Goal: Task Accomplishment & Management: Complete application form

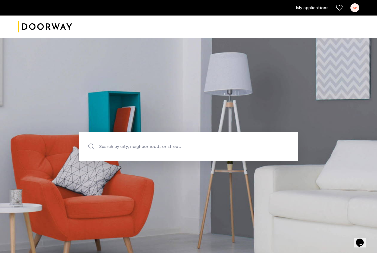
click at [299, 7] on link "My applications" at bounding box center [312, 7] width 32 height 7
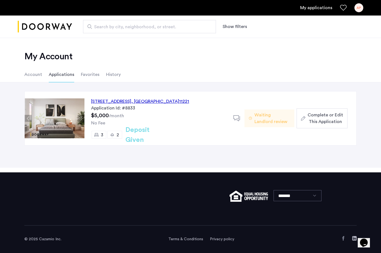
click at [148, 103] on div "972 Bushwick Avenue, Unit 8B, Brooklyn , NY 11221" at bounding box center [140, 101] width 98 height 7
click at [340, 122] on span "Complete or Edit This Application" at bounding box center [325, 118] width 35 height 13
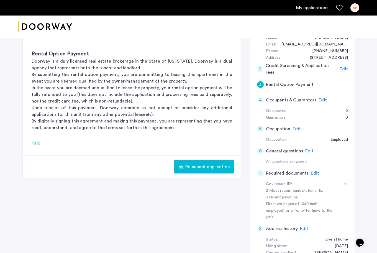
scroll to position [66, 0]
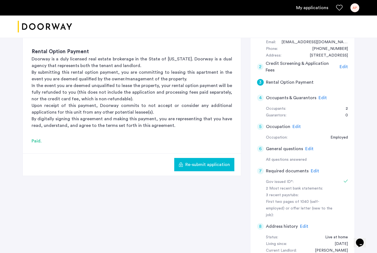
click at [314, 171] on span "Edit" at bounding box center [315, 171] width 8 height 4
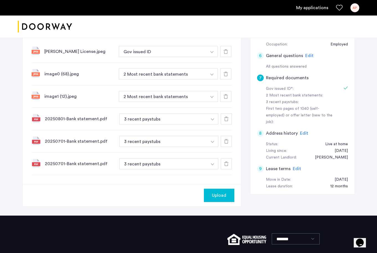
scroll to position [162, 0]
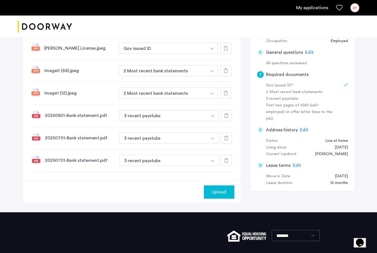
click at [227, 158] on div at bounding box center [226, 160] width 11 height 11
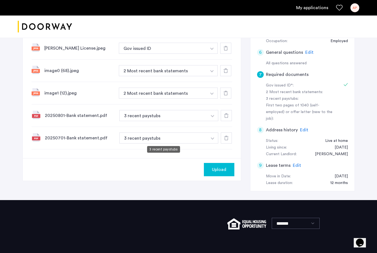
click at [194, 140] on button "3 recent paystubs" at bounding box center [163, 137] width 88 height 11
click at [213, 138] on img "button" at bounding box center [212, 138] width 3 height 2
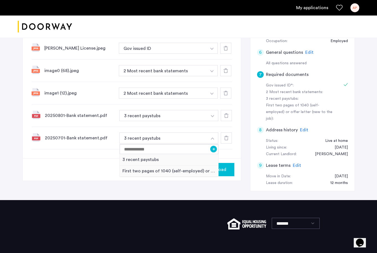
click at [212, 93] on img "button" at bounding box center [211, 94] width 3 height 2
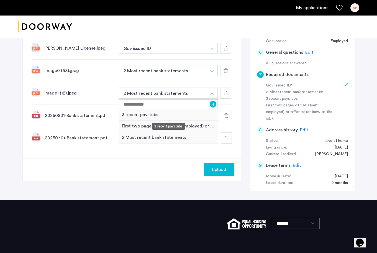
click at [186, 117] on div "3 recent paystubs" at bounding box center [168, 114] width 99 height 11
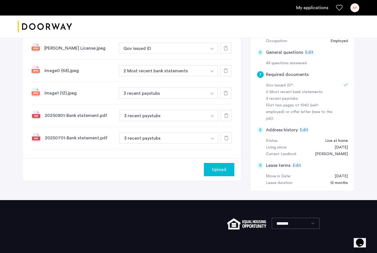
click at [211, 72] on img "button" at bounding box center [211, 71] width 3 height 2
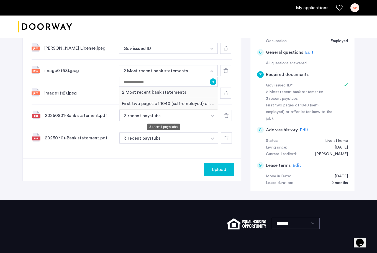
click at [201, 117] on button "3 recent paystubs" at bounding box center [163, 115] width 88 height 11
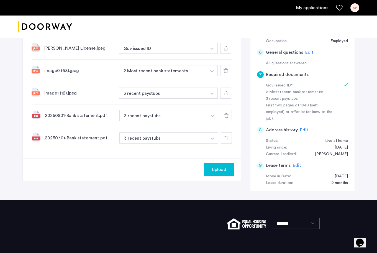
click at [212, 116] on img "button" at bounding box center [212, 116] width 3 height 2
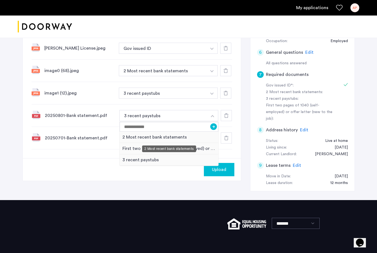
click at [184, 134] on div "2 Most recent bank statements" at bounding box center [169, 137] width 99 height 11
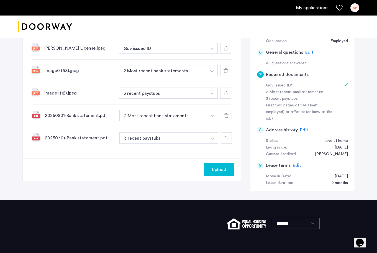
click at [213, 137] on button "button" at bounding box center [212, 137] width 11 height 11
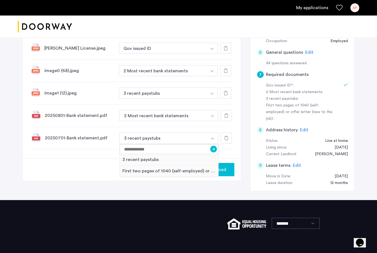
click at [213, 72] on button "button" at bounding box center [211, 70] width 11 height 11
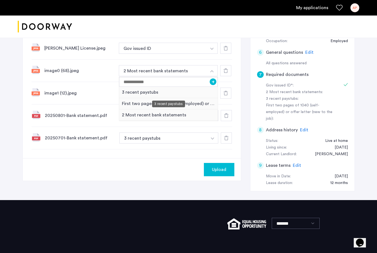
click at [179, 92] on div "3 recent paystubs" at bounding box center [168, 92] width 99 height 11
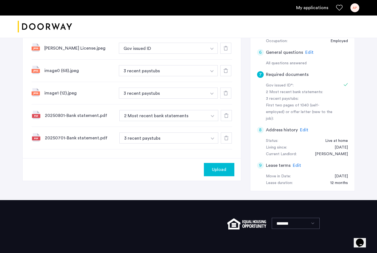
click at [212, 137] on button "button" at bounding box center [212, 137] width 11 height 11
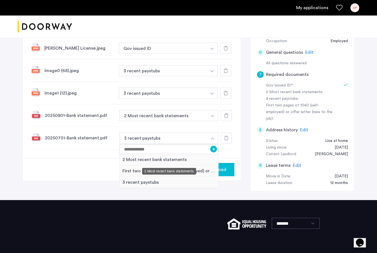
click at [187, 160] on div "2 Most recent bank statements" at bounding box center [169, 159] width 99 height 11
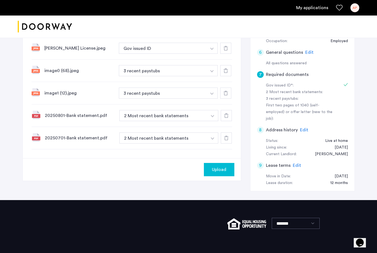
click at [214, 173] on span "Upload" at bounding box center [219, 169] width 14 height 7
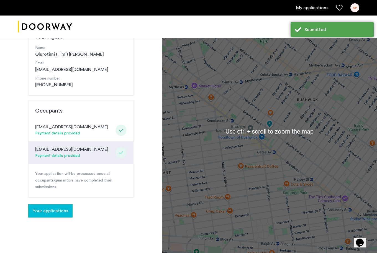
scroll to position [73, 0]
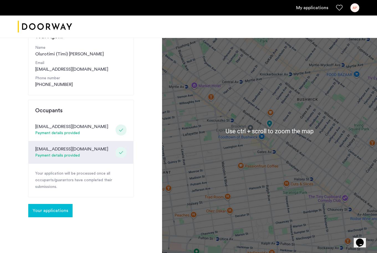
click at [61, 206] on button "Your applications" at bounding box center [50, 210] width 44 height 13
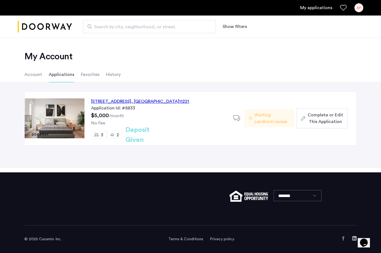
click at [325, 122] on span "Complete or Edit This Application" at bounding box center [325, 118] width 35 height 13
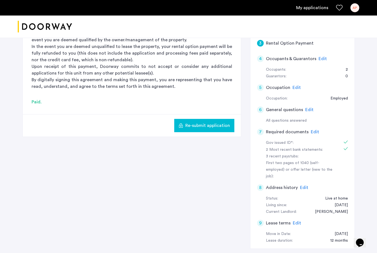
scroll to position [105, 0]
click at [311, 130] on span "Edit" at bounding box center [315, 131] width 8 height 4
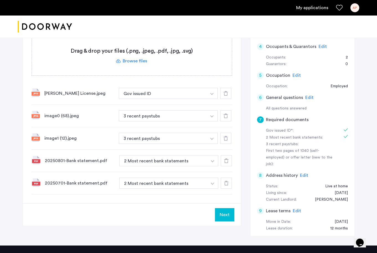
scroll to position [117, 0]
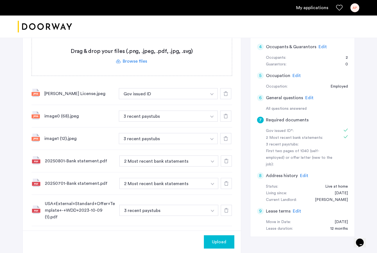
click at [211, 210] on img "button" at bounding box center [212, 211] width 3 height 2
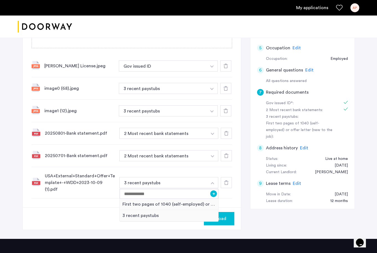
scroll to position [145, 0]
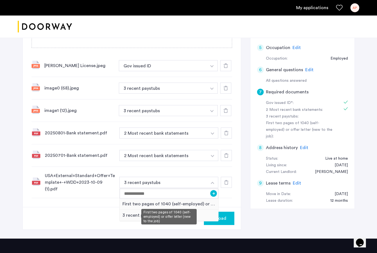
click at [191, 200] on div "First two pages of 1040 (self-employed) or offer letter (new to the job)" at bounding box center [169, 203] width 99 height 11
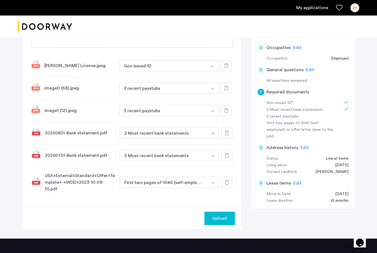
click at [225, 215] on span "Upload" at bounding box center [219, 218] width 14 height 7
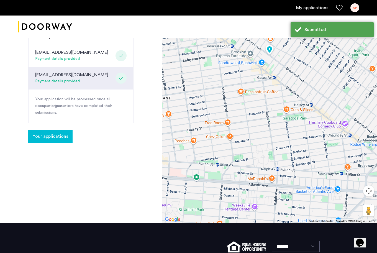
scroll to position [197, 0]
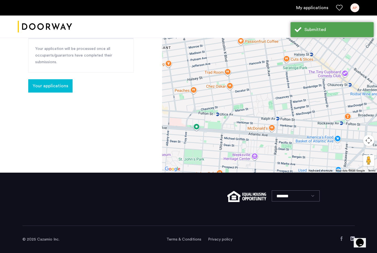
click at [45, 85] on span "Your applications" at bounding box center [50, 86] width 35 height 7
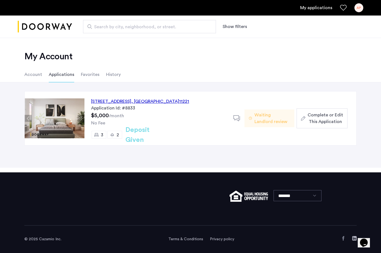
click at [322, 116] on span "Complete or Edit This Application" at bounding box center [325, 118] width 35 height 13
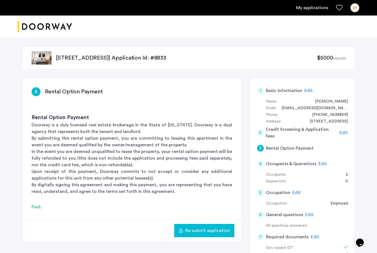
scroll to position [85, 0]
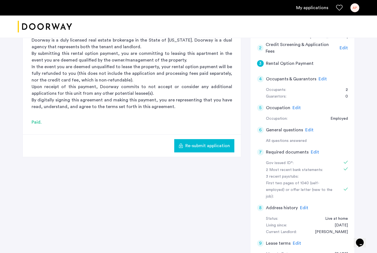
click at [314, 152] on span "Edit" at bounding box center [315, 152] width 8 height 4
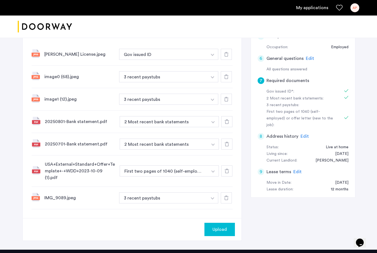
scroll to position [157, 0]
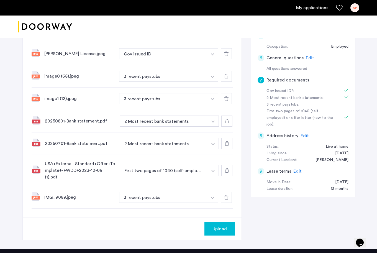
click at [223, 225] on span "Upload" at bounding box center [219, 228] width 14 height 7
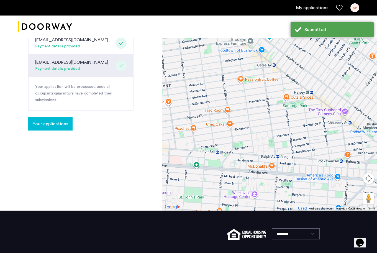
scroll to position [160, 0]
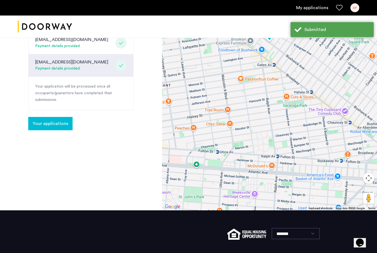
click at [55, 121] on span "Your applications" at bounding box center [50, 123] width 35 height 7
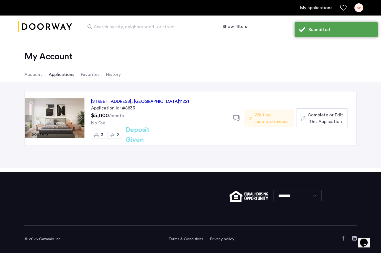
click at [334, 130] on div "972 Bushwick Avenue, Unit 8B, Brooklyn , NY 11221 Application Id: #8833 $5,000 …" at bounding box center [220, 118] width 272 height 54
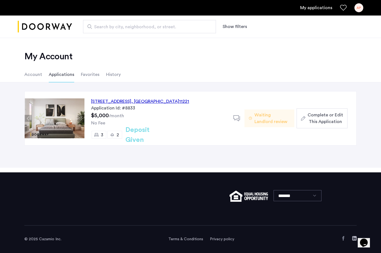
click at [325, 119] on span "Complete or Edit This Application" at bounding box center [325, 118] width 35 height 13
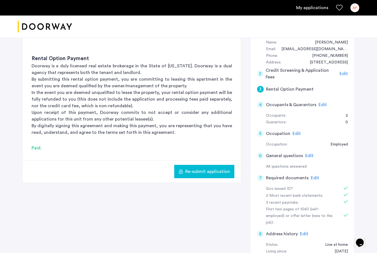
scroll to position [126, 0]
